Goal: Information Seeking & Learning: Find specific fact

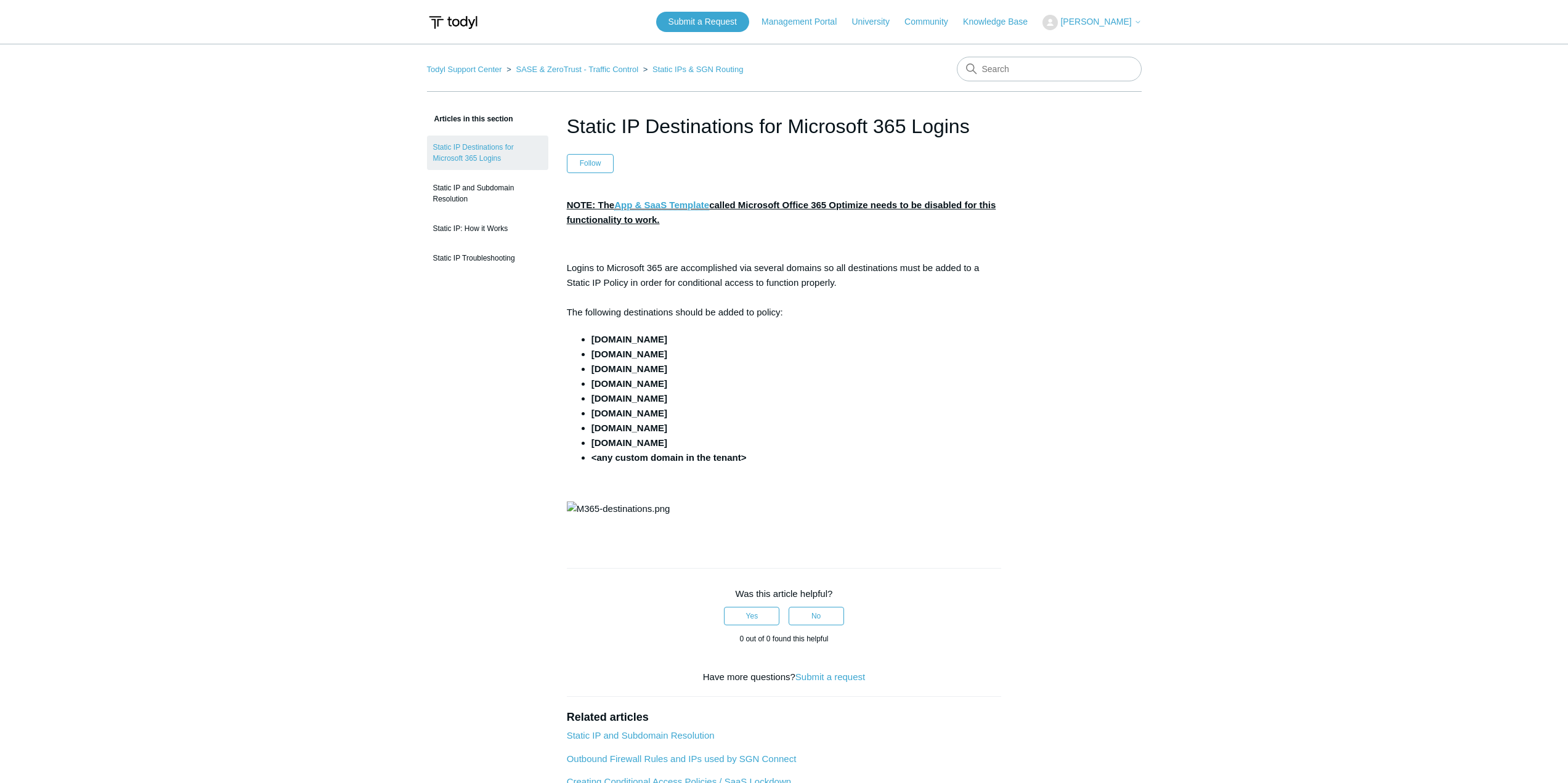
click at [618, 316] on p "Logins to Microsoft 365 are accomplished via several domains so all destination…" at bounding box center [784, 290] width 435 height 59
click at [722, 314] on p "Logins to Microsoft 365 are accomplished via several domains so all destination…" at bounding box center [784, 290] width 435 height 59
drag, startPoint x: 644, startPoint y: 440, endPoint x: 592, endPoint y: 341, distance: 111.8
click at [592, 341] on ul "[DOMAIN_NAME] [DOMAIN_NAME] [DOMAIN_NAME] [DOMAIN_NAME] [DOMAIN_NAME] [DOMAIN_N…" at bounding box center [790, 399] width 422 height 133
copy ul "[DOMAIN_NAME] [DOMAIN_NAME] [DOMAIN_NAME] [DOMAIN_NAME] [DOMAIN_NAME] [DOMAIN_N…"
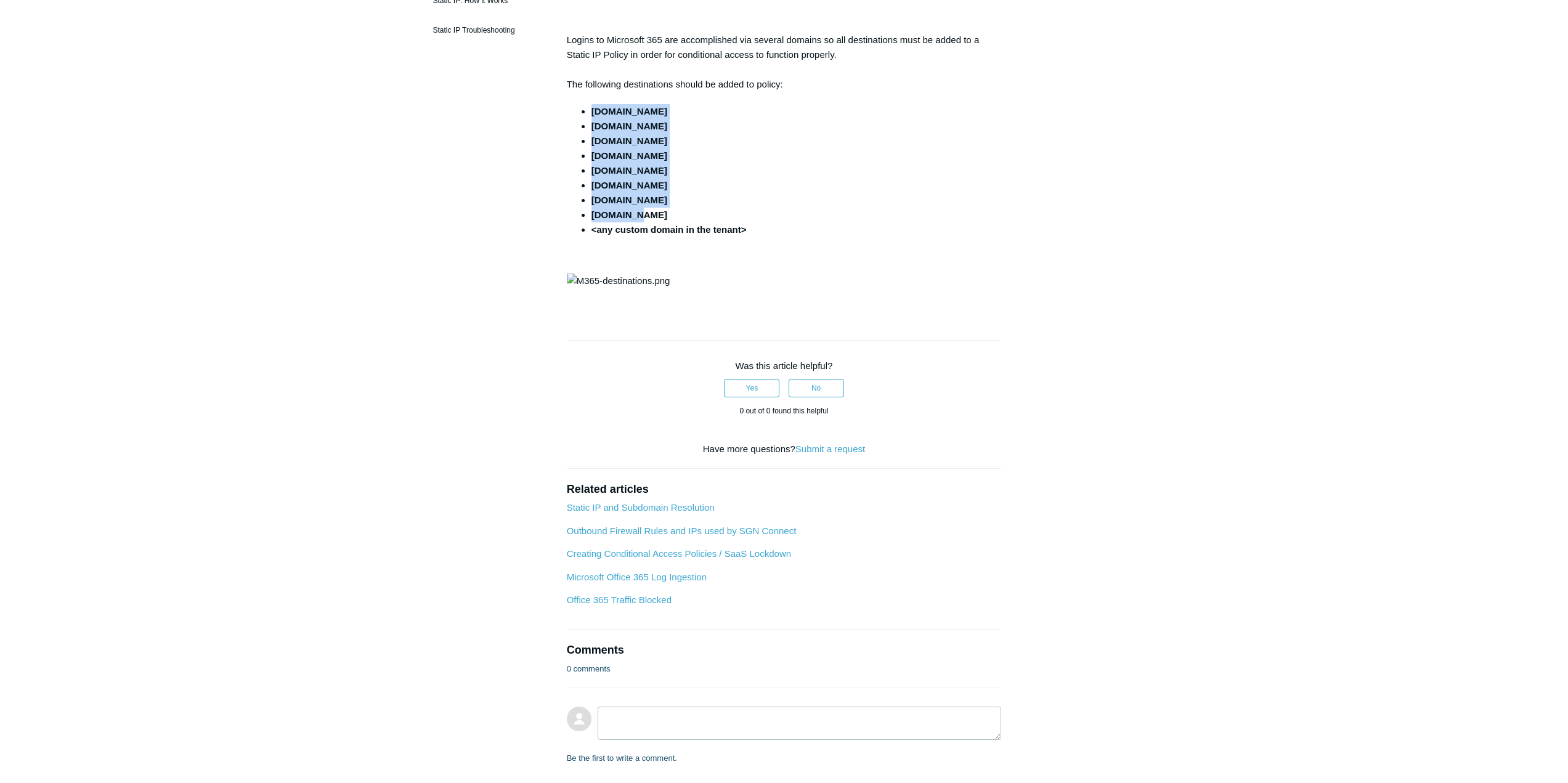
scroll to position [185, 0]
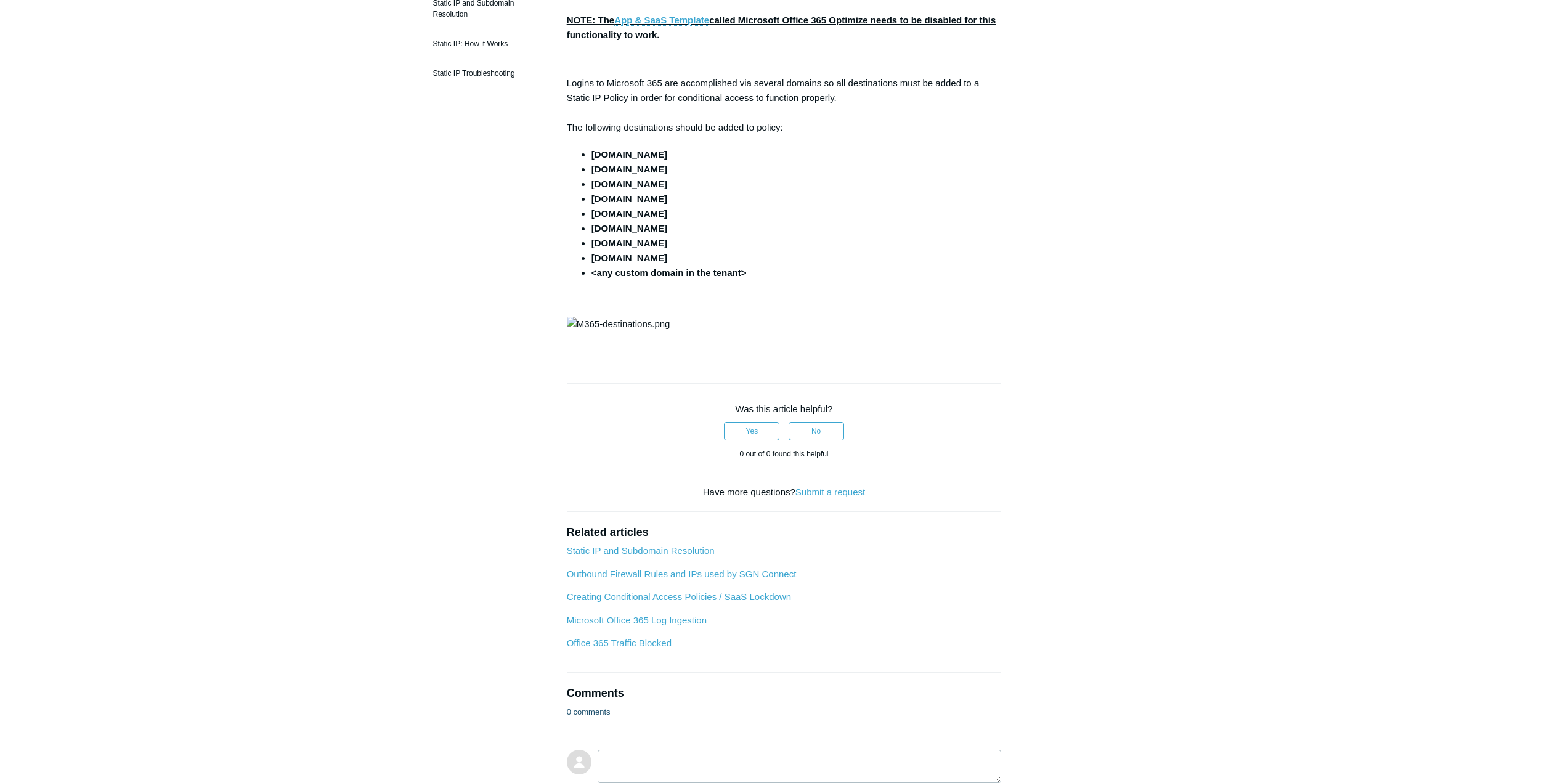
click at [313, 412] on main "Todyl Support Center SASE & ZeroTrust - Traffic Control Static IPs & SGN Routin…" at bounding box center [784, 334] width 1568 height 949
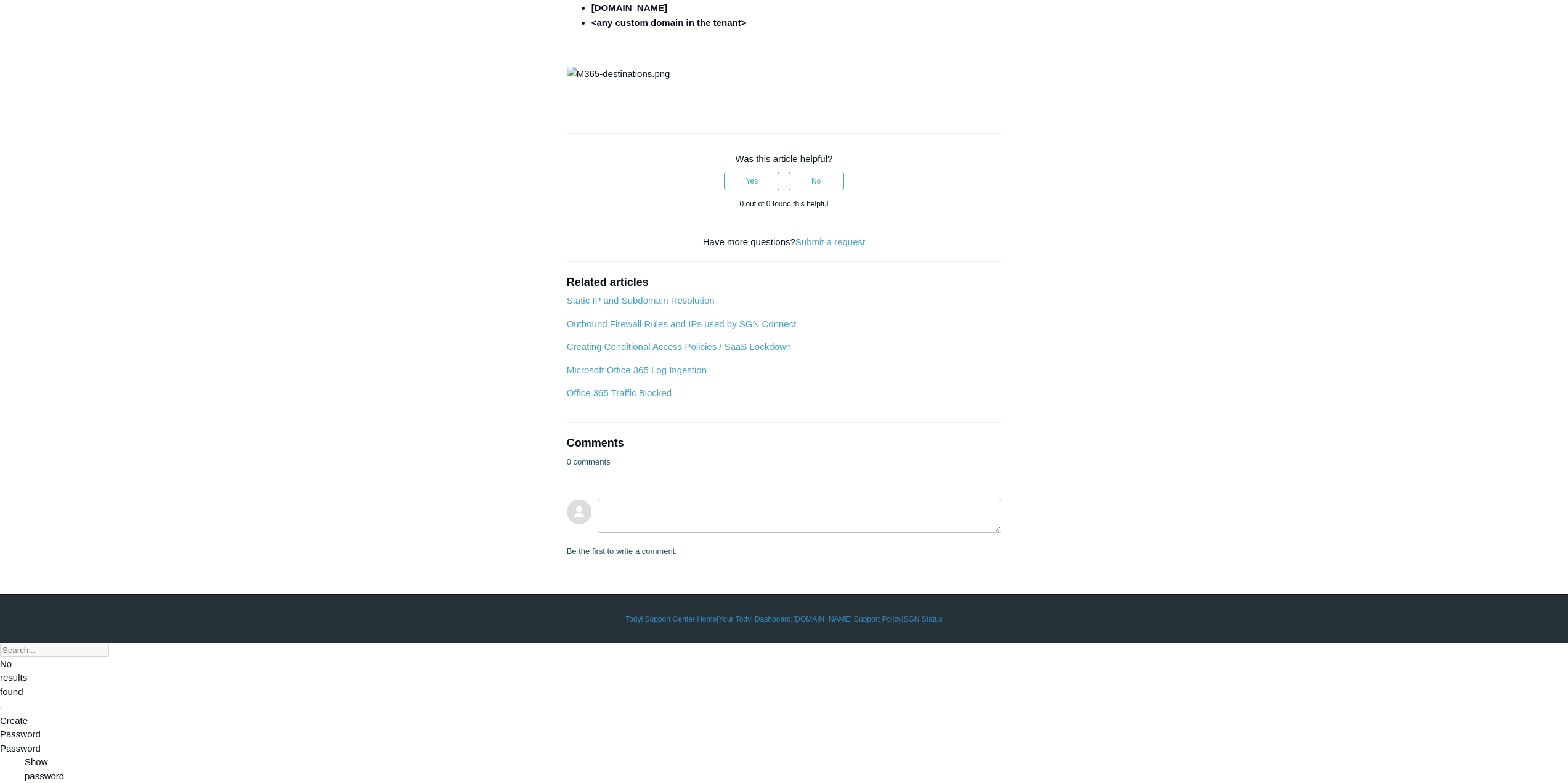
scroll to position [555, 0]
click at [565, 547] on article "Static IP Destinations for Microsoft 365 Logins Follow Not yet followed by anyo…" at bounding box center [784, 116] width 472 height 881
click at [391, 291] on main "Todyl Support Center SASE & ZeroTrust - Traffic Control Static IPs & SGN Routin…" at bounding box center [784, 83] width 1568 height 949
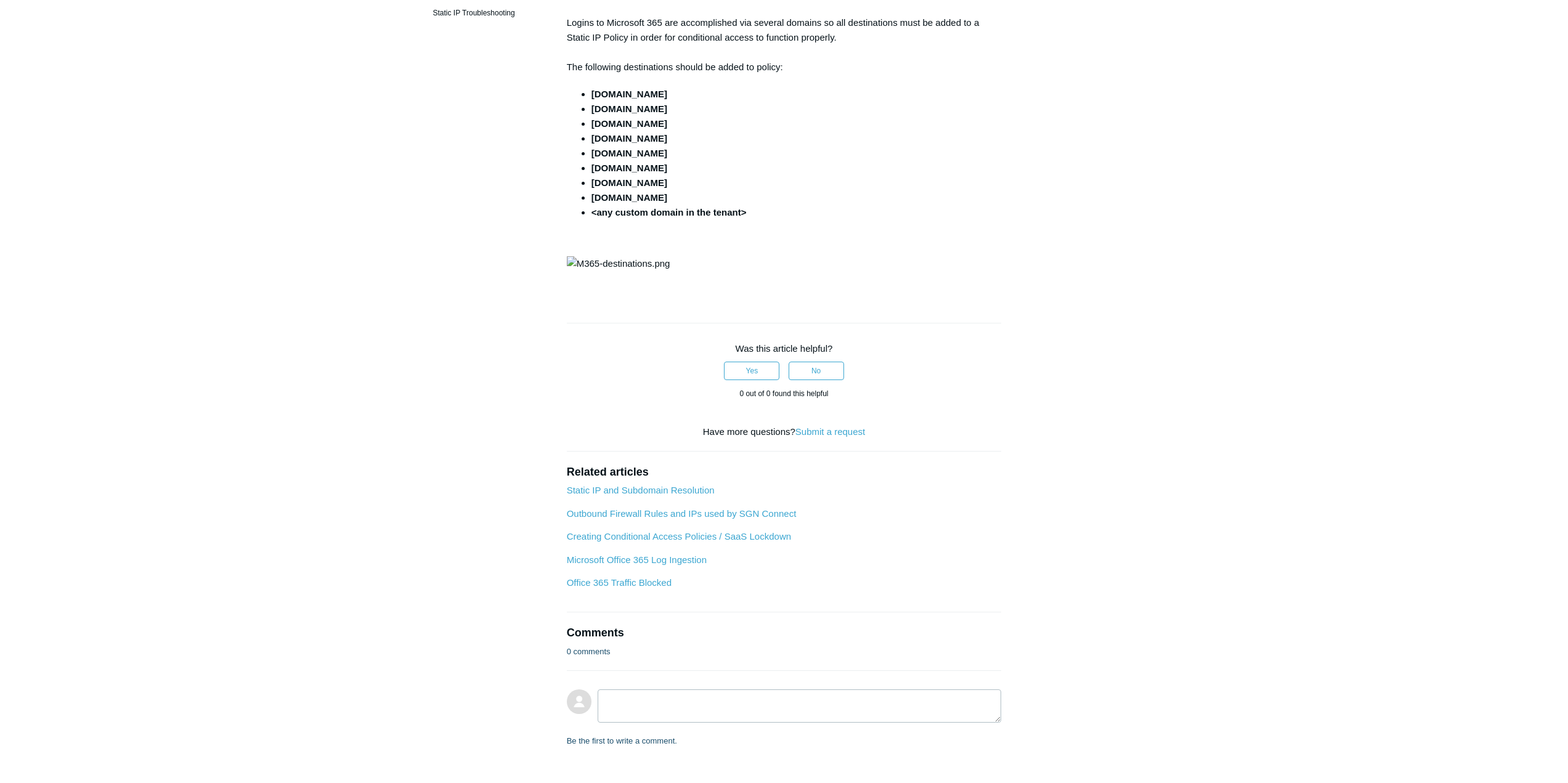
scroll to position [123, 0]
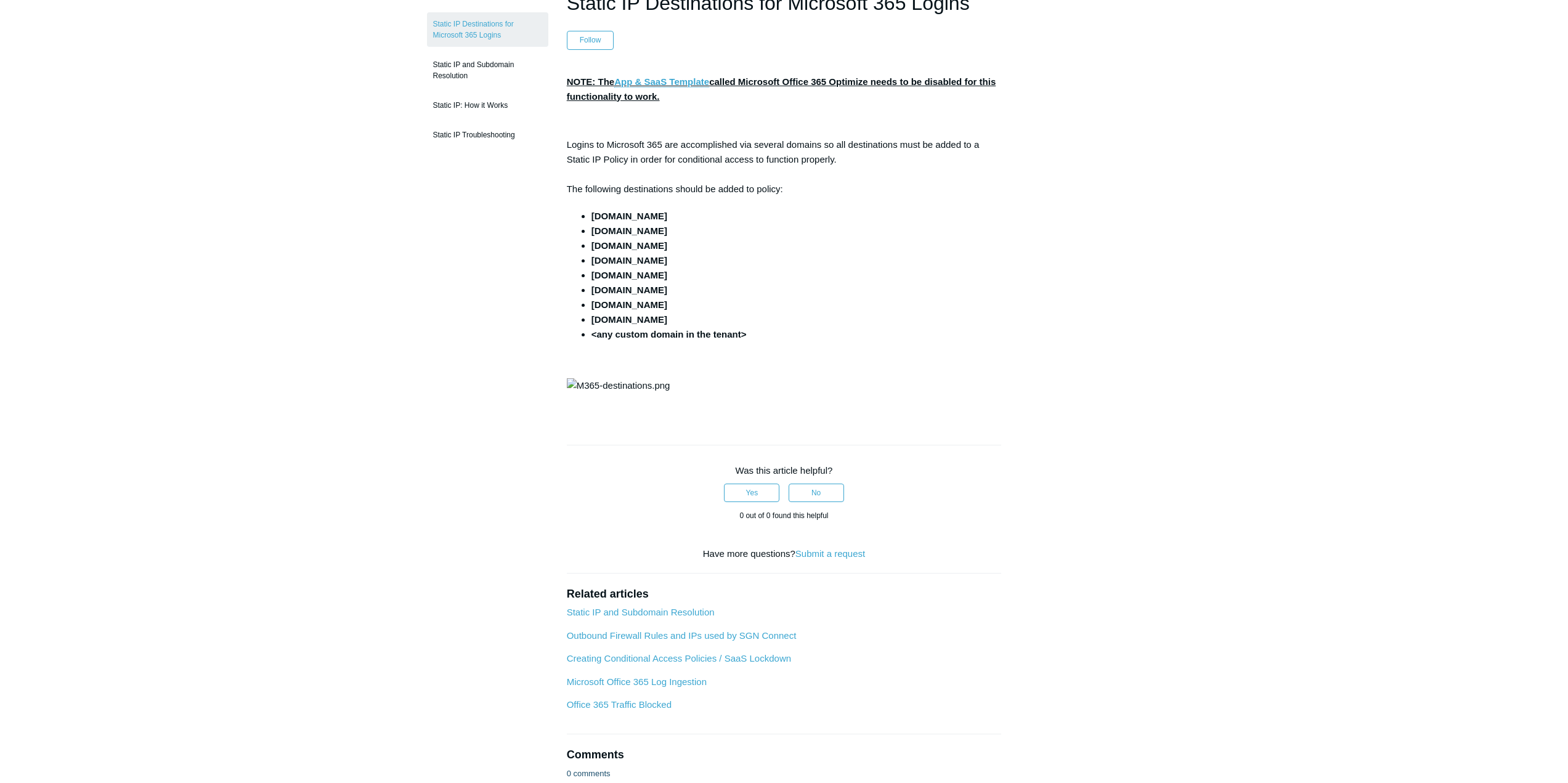
click at [323, 250] on main "Todyl Support Center SASE & ZeroTrust - Traffic Control Static IPs & SGN Routin…" at bounding box center [784, 395] width 1568 height 949
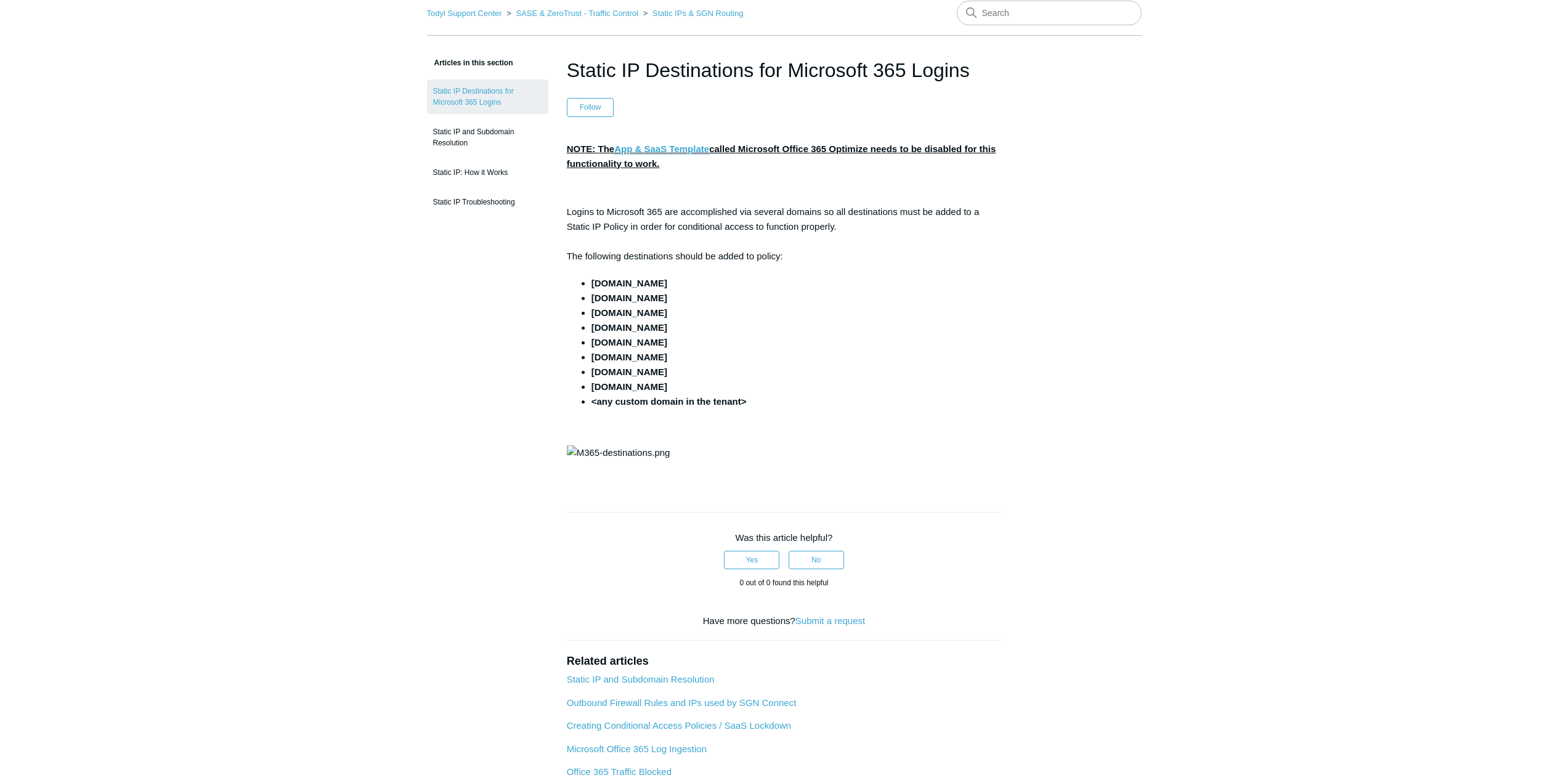
scroll to position [0, 0]
